Goal: Register for event/course

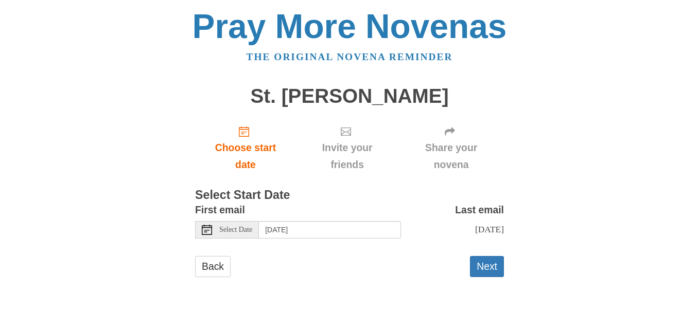
click at [214, 231] on div "Select Date" at bounding box center [227, 229] width 64 height 17
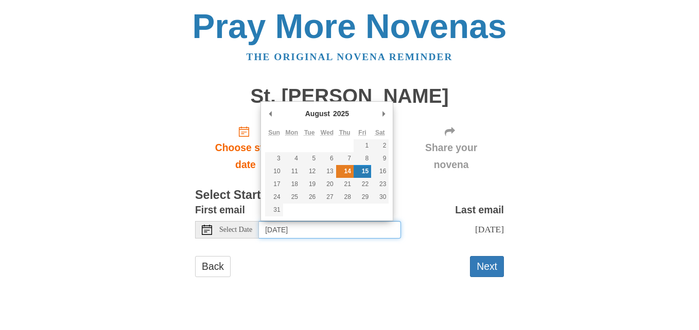
type input "[DATE]"
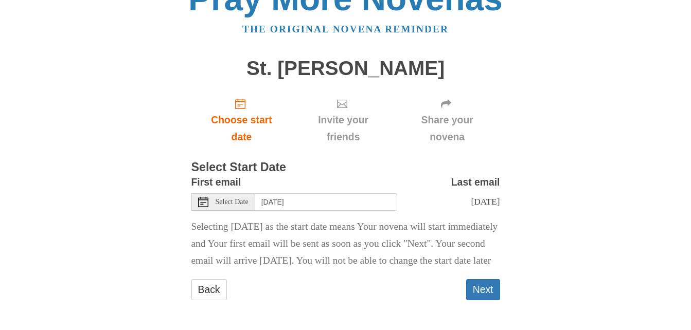
scroll to position [45, 0]
click at [486, 290] on button "Next" at bounding box center [483, 289] width 34 height 21
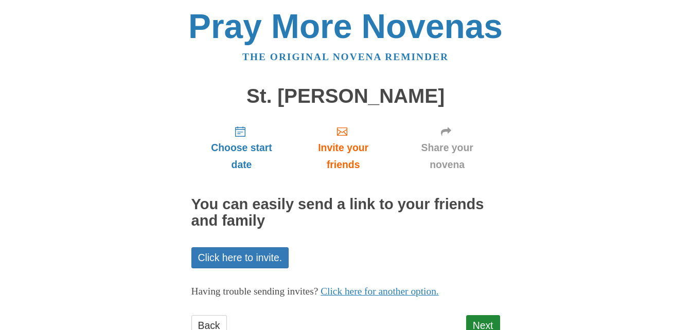
scroll to position [36, 0]
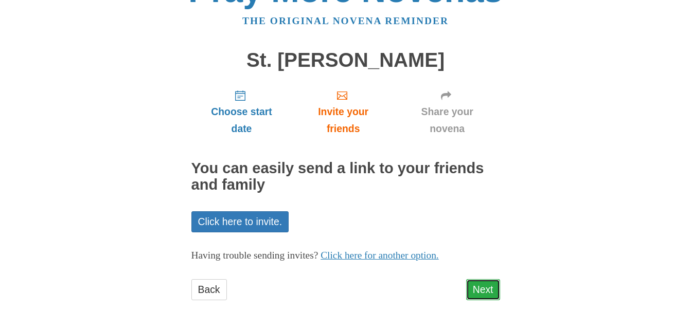
click at [480, 291] on link "Next" at bounding box center [483, 289] width 34 height 21
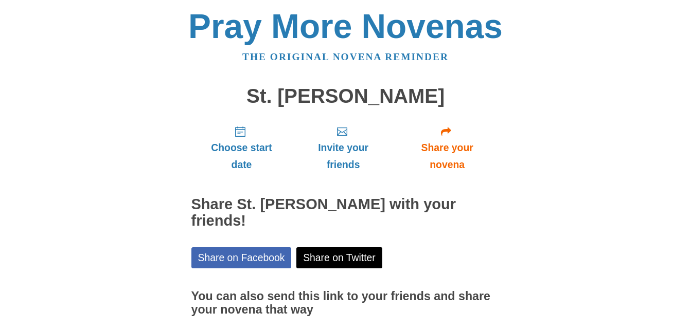
scroll to position [66, 0]
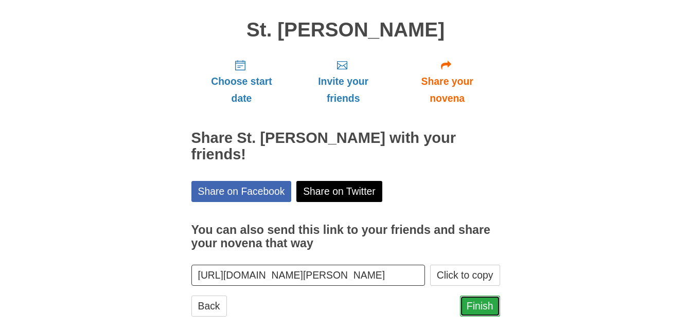
click at [482, 296] on link "Finish" at bounding box center [480, 306] width 40 height 21
